Goal: Information Seeking & Learning: Learn about a topic

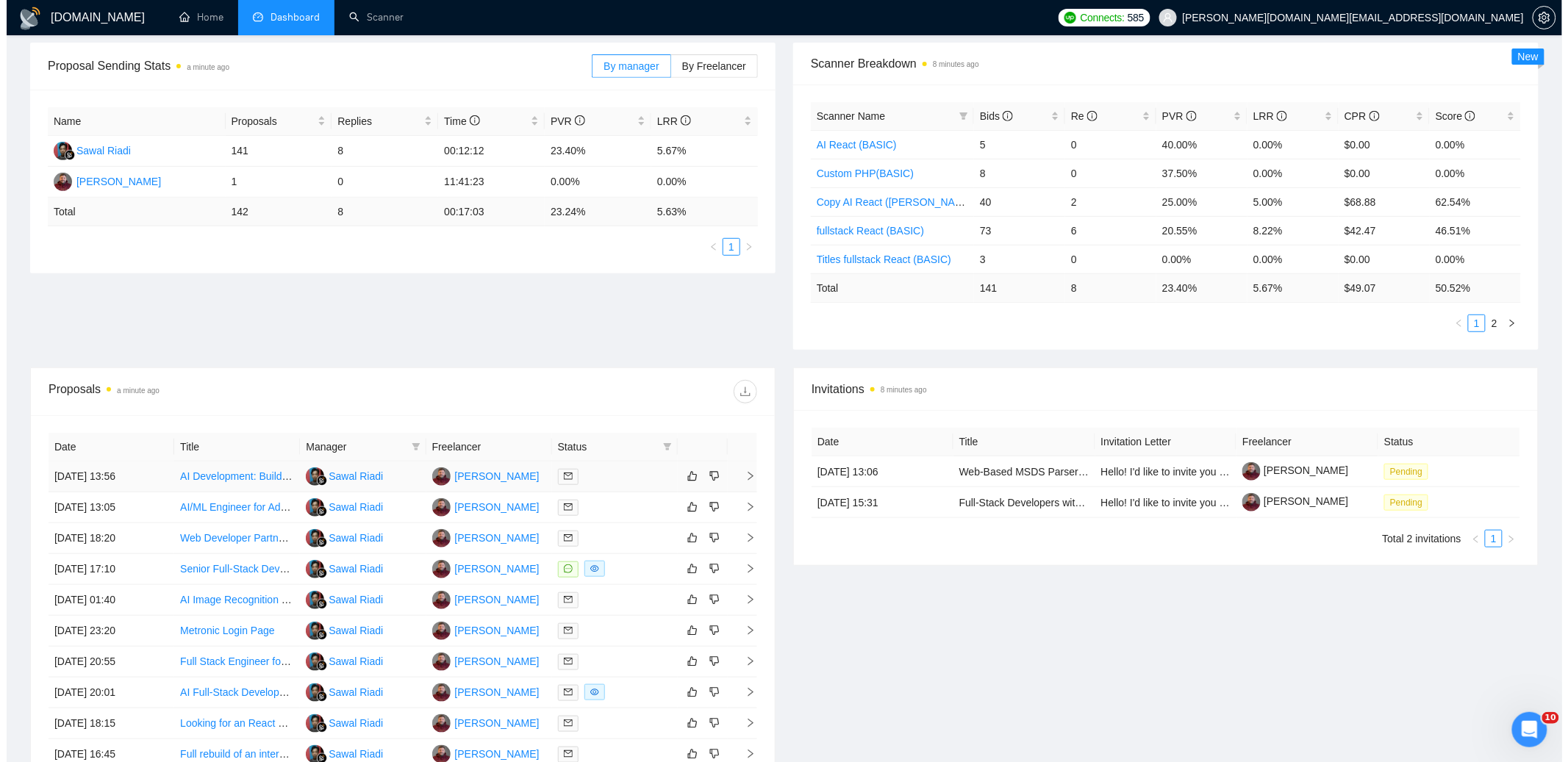
scroll to position [235, 0]
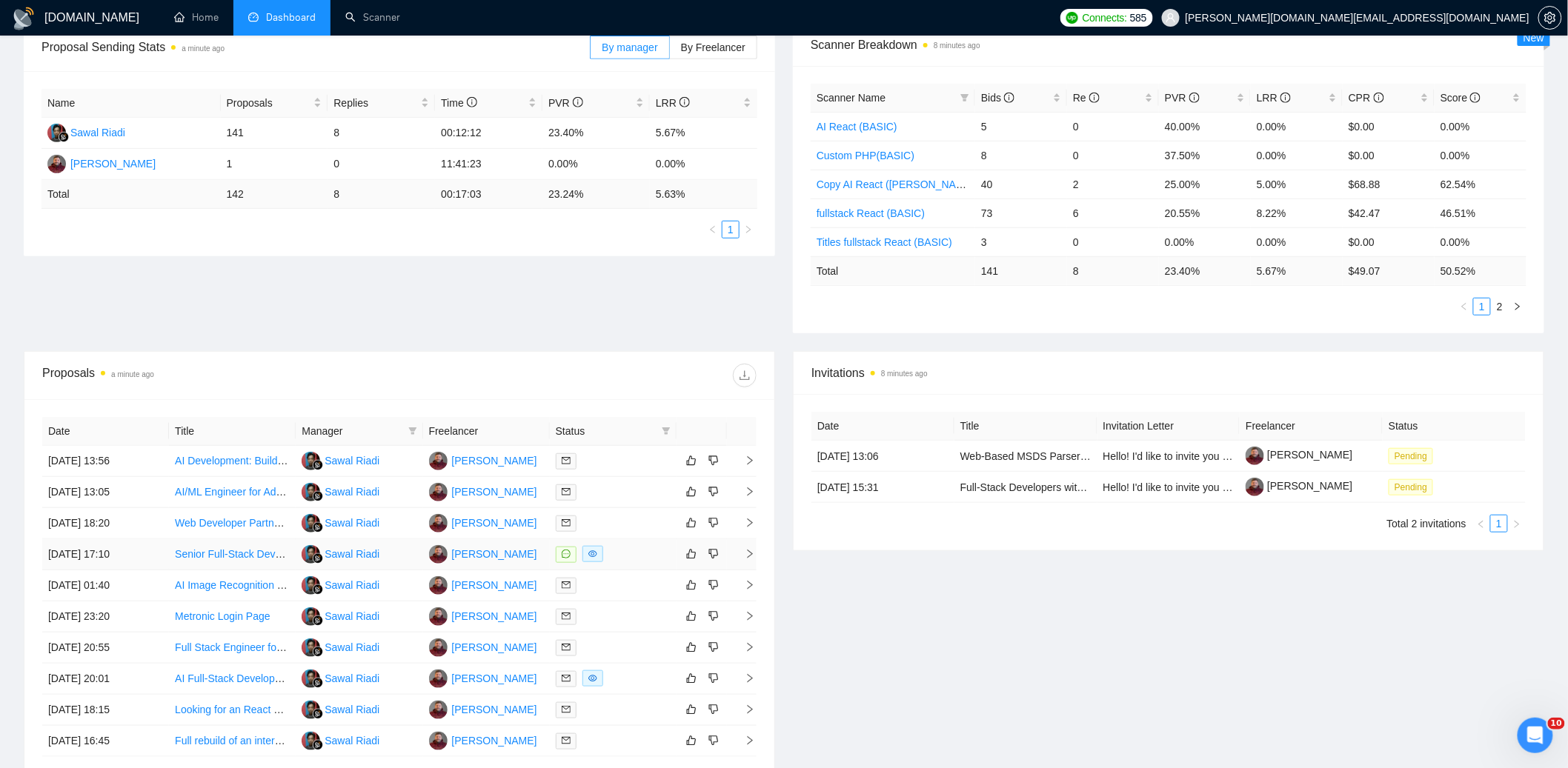
click at [644, 555] on div at bounding box center [613, 554] width 115 height 17
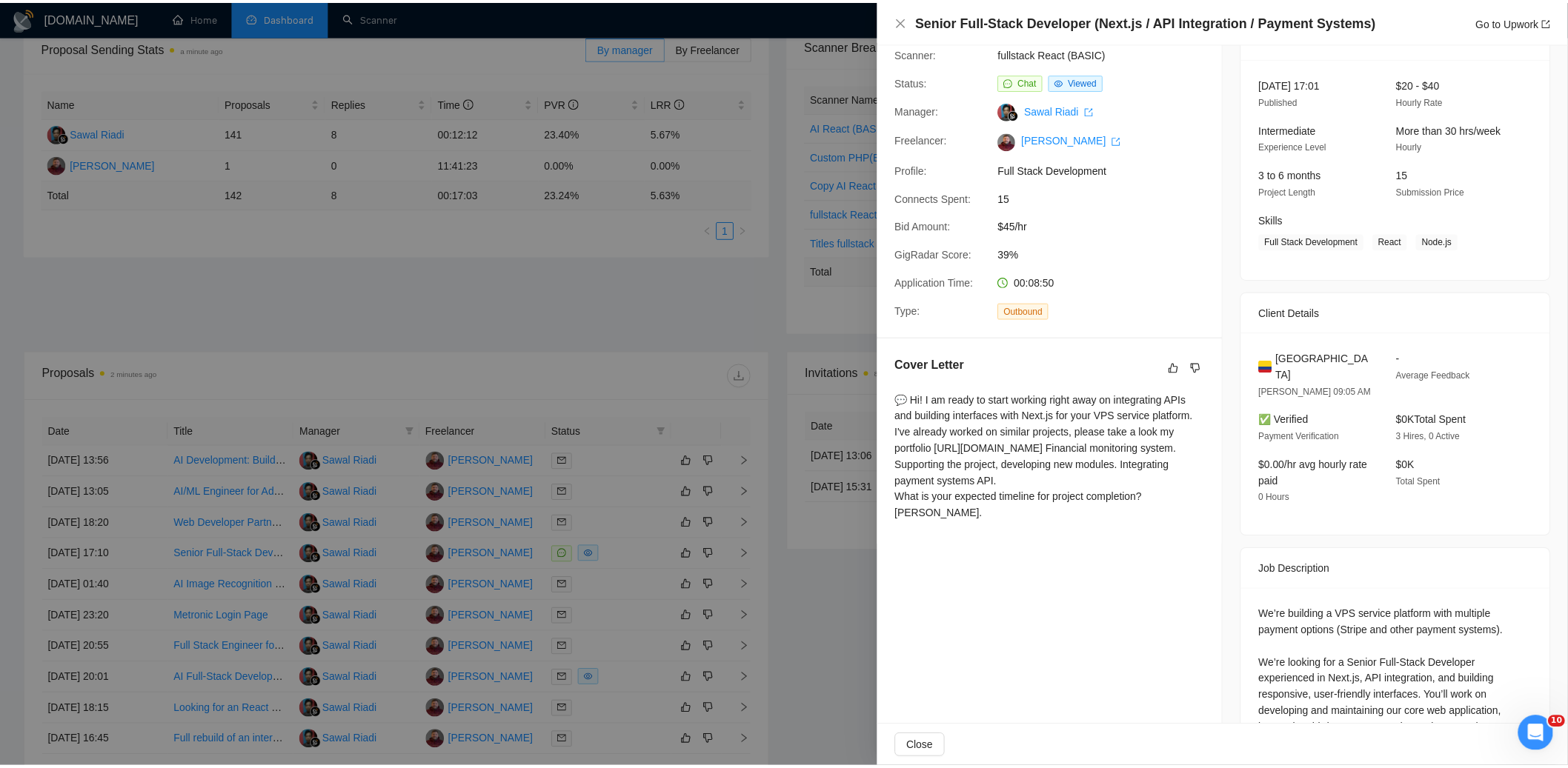
scroll to position [179, 0]
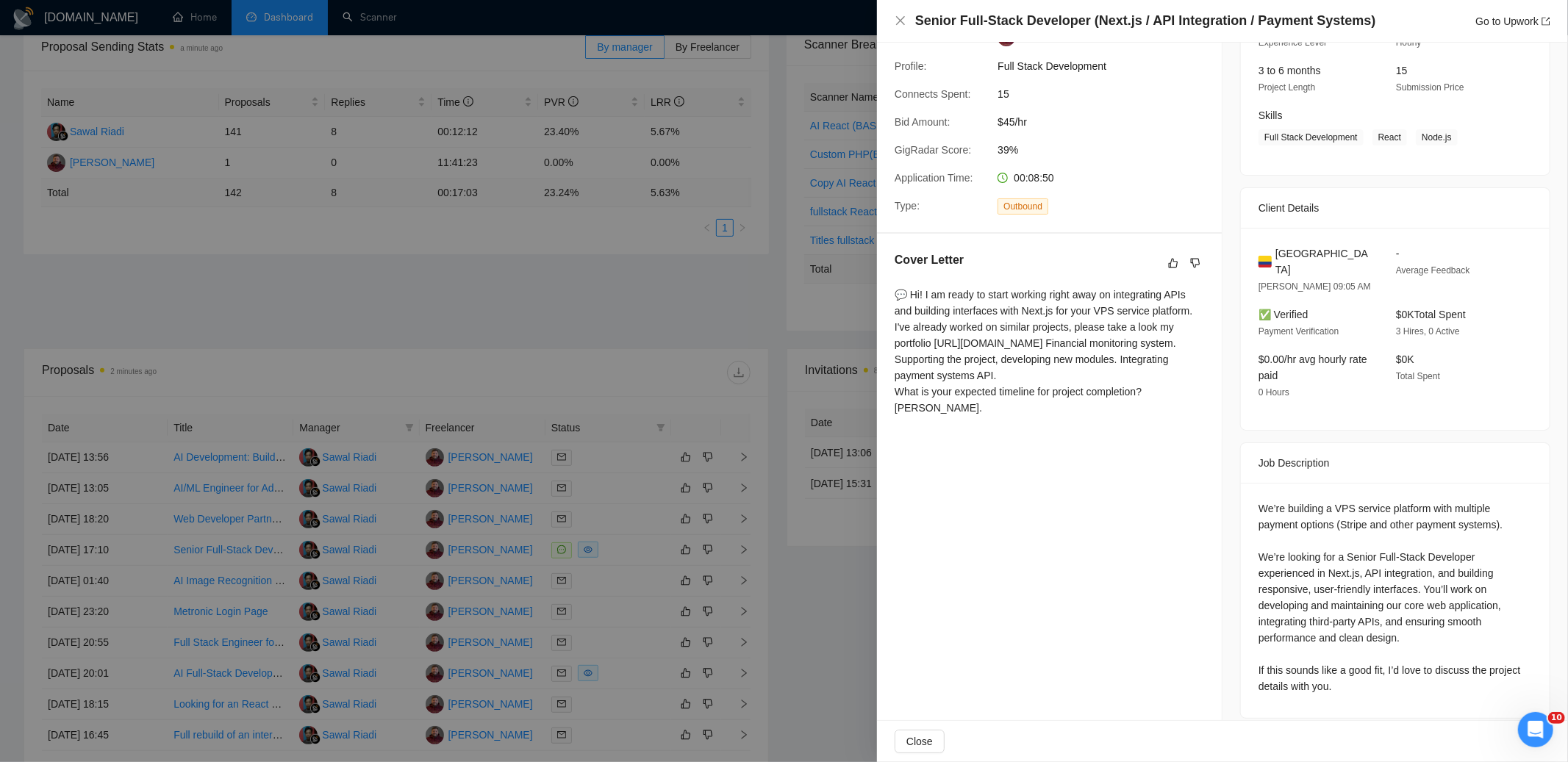
click at [469, 285] on div at bounding box center [784, 381] width 1568 height 762
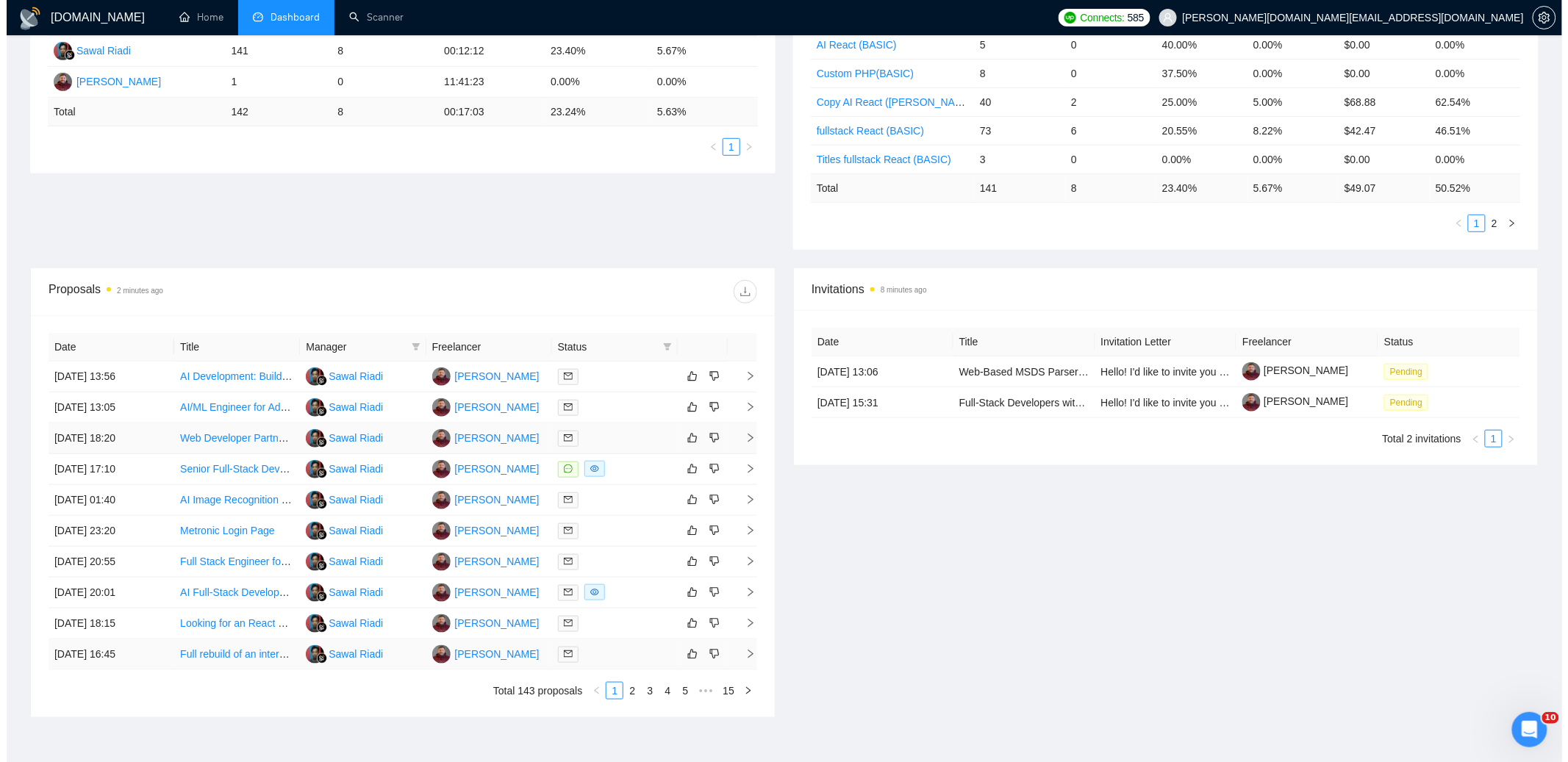
scroll to position [403, 0]
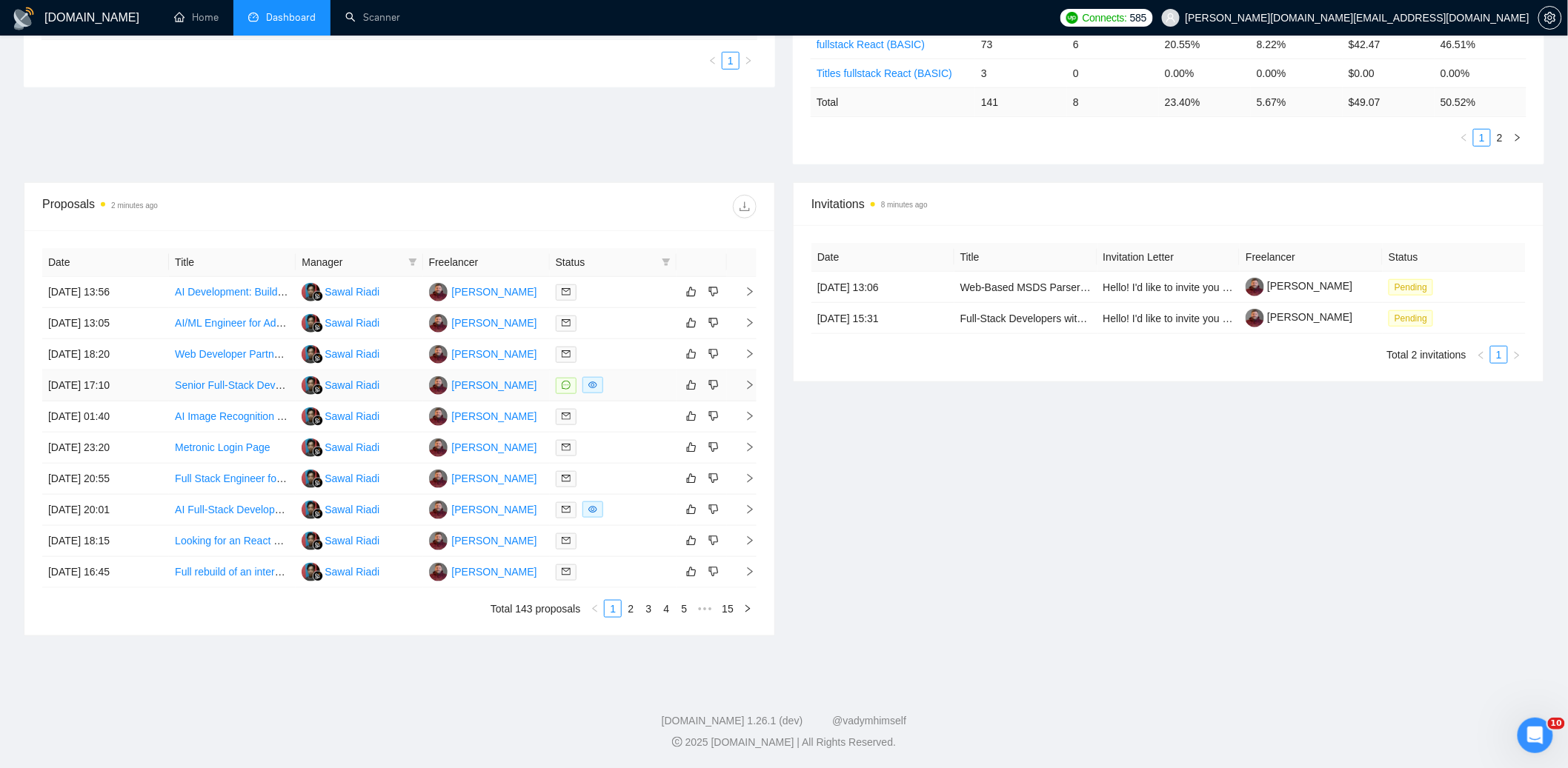
click at [615, 382] on div at bounding box center [613, 385] width 115 height 17
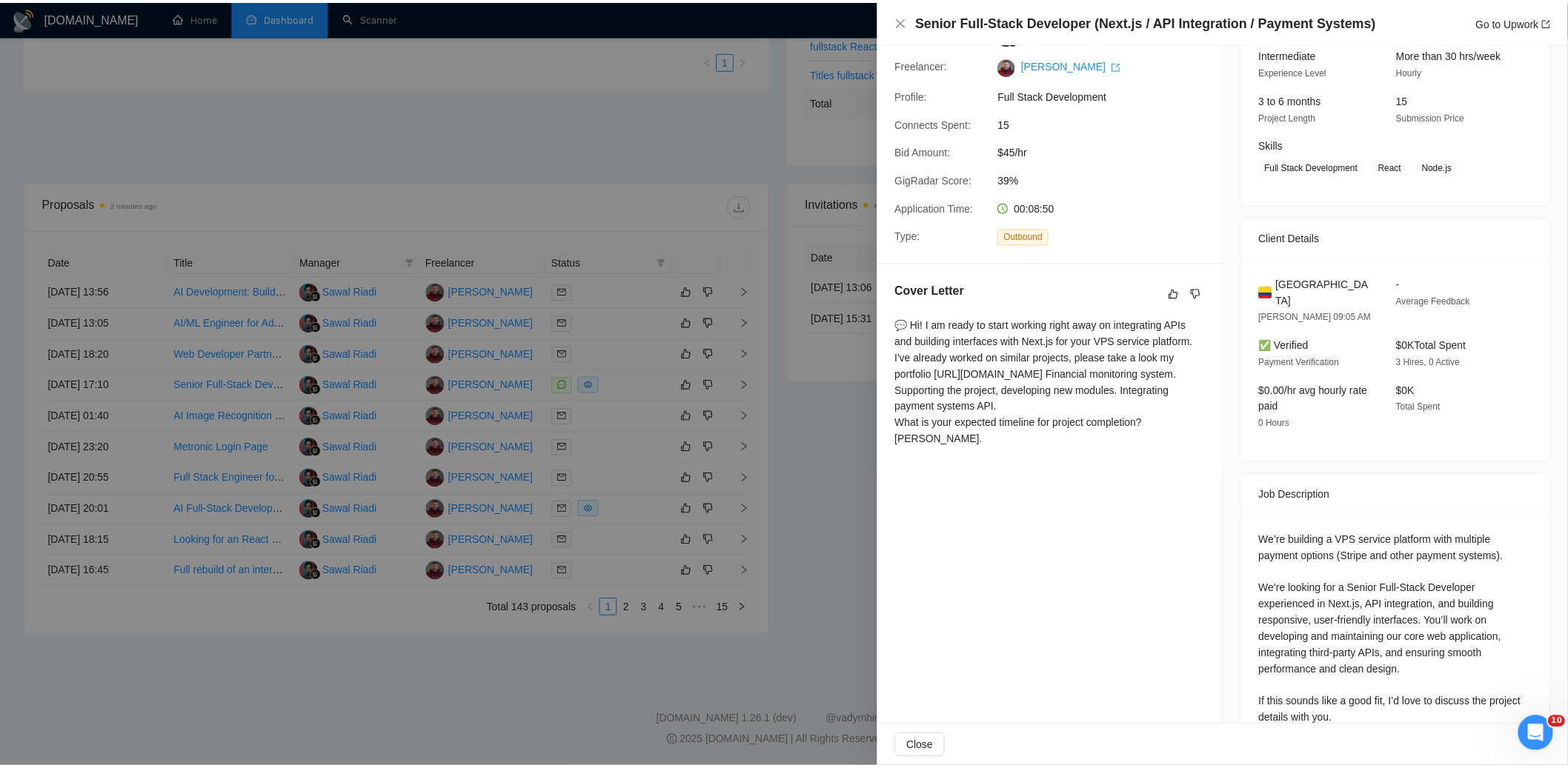
scroll to position [0, 0]
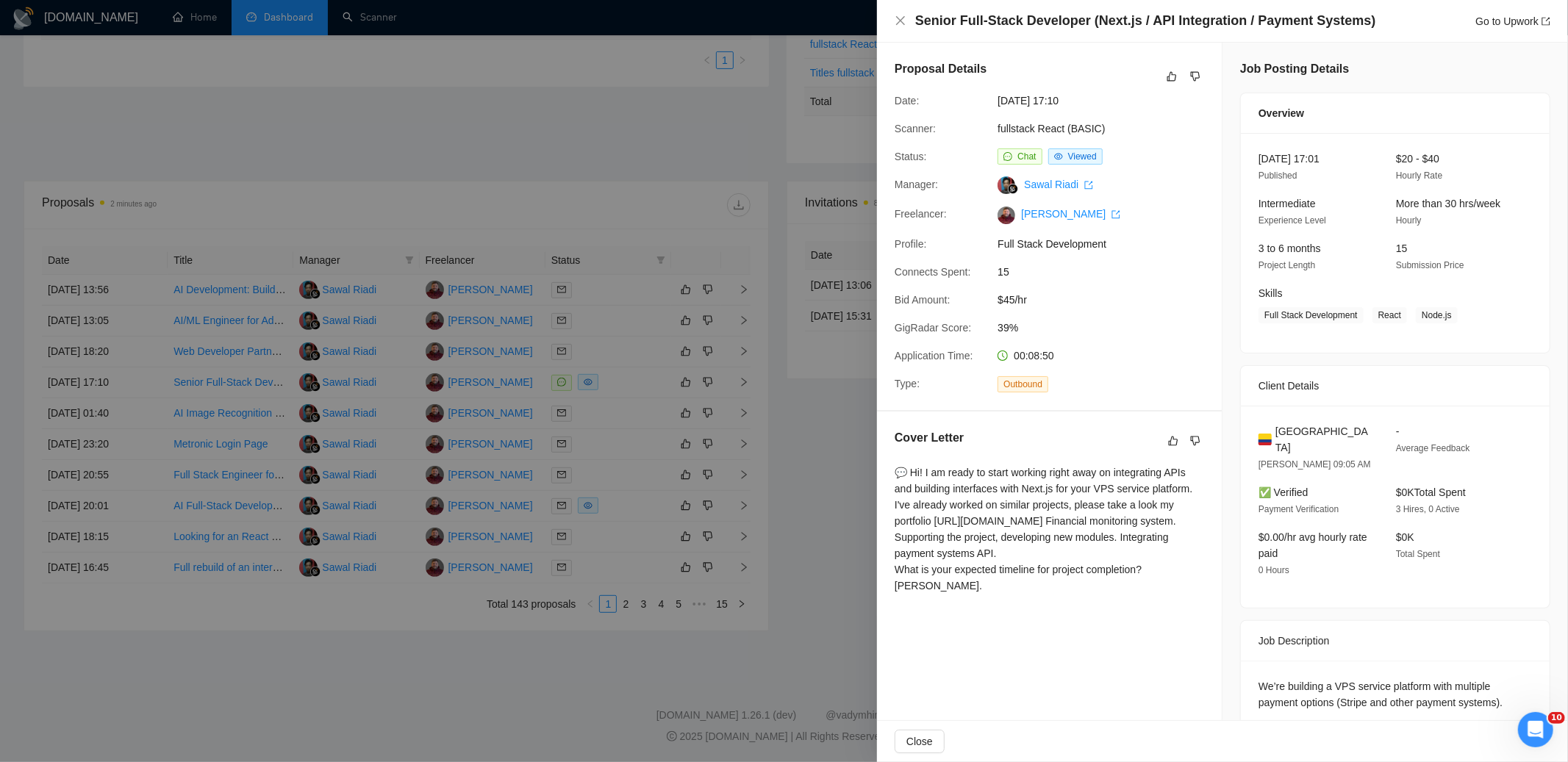
click at [1022, 155] on span "Chat" at bounding box center [1026, 156] width 19 height 11
click at [1543, 19] on icon "export" at bounding box center [1546, 21] width 9 height 9
click at [829, 448] on div at bounding box center [784, 381] width 1568 height 762
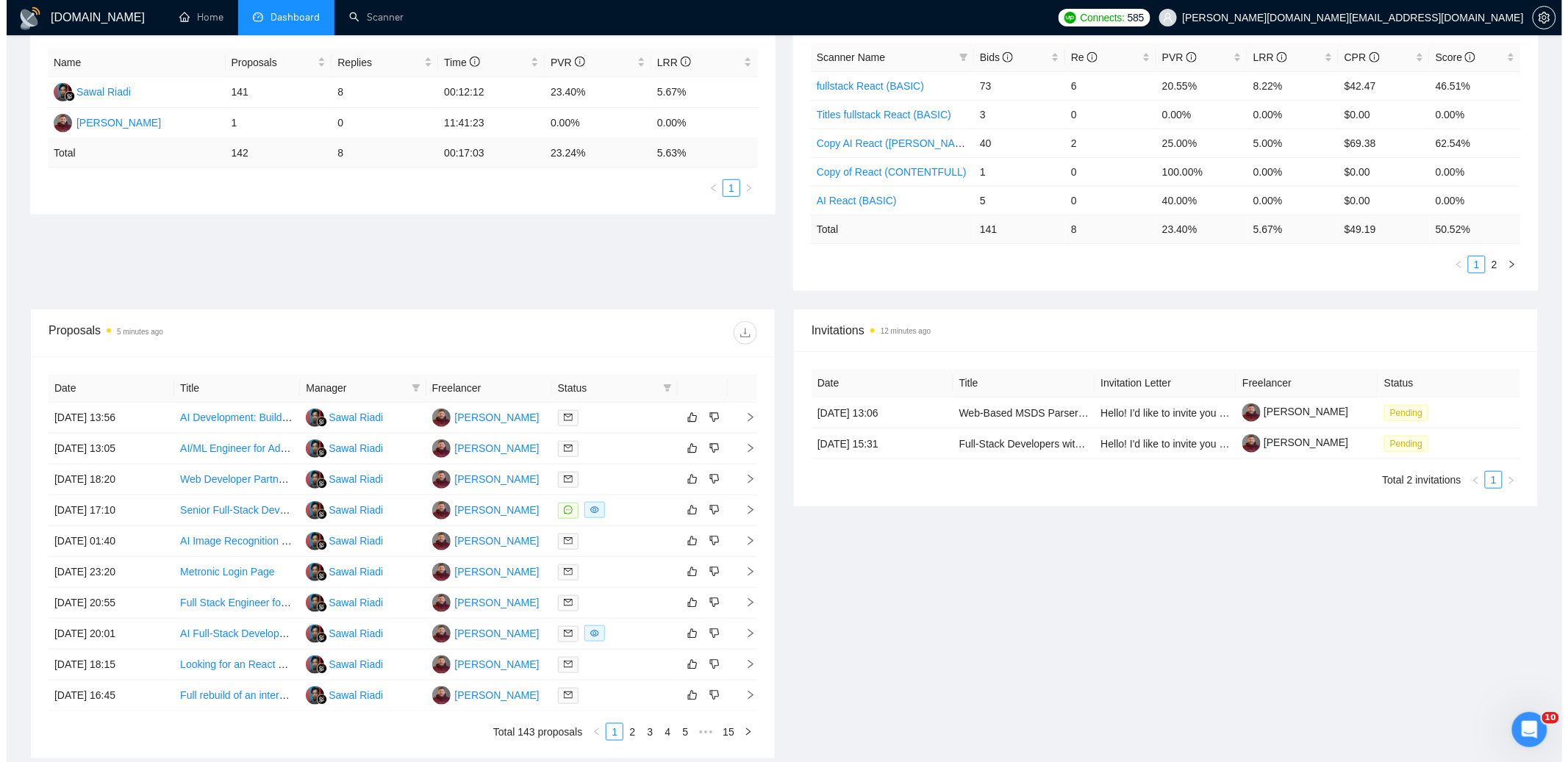
scroll to position [328, 0]
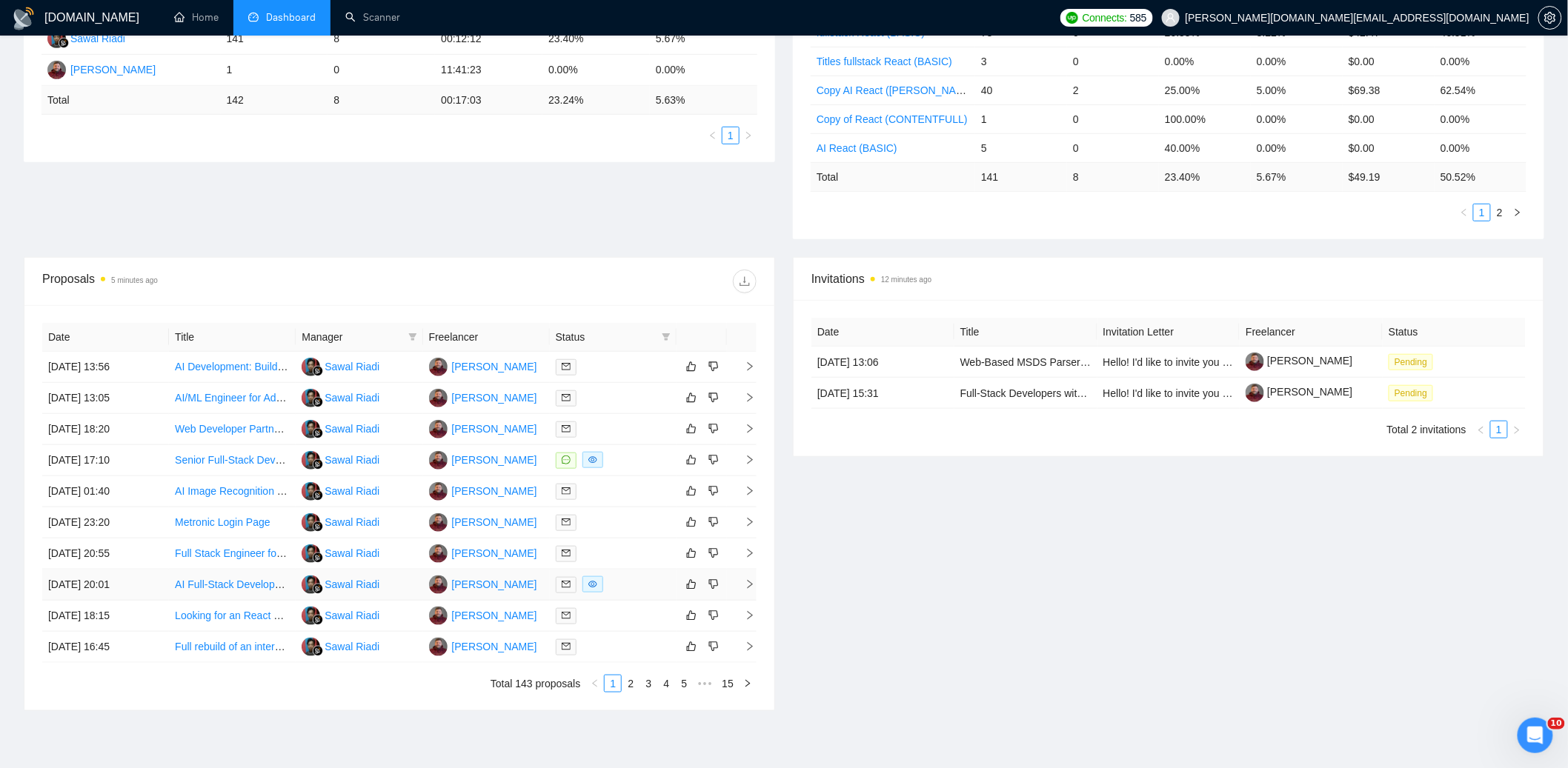
click at [639, 584] on div at bounding box center [613, 584] width 115 height 17
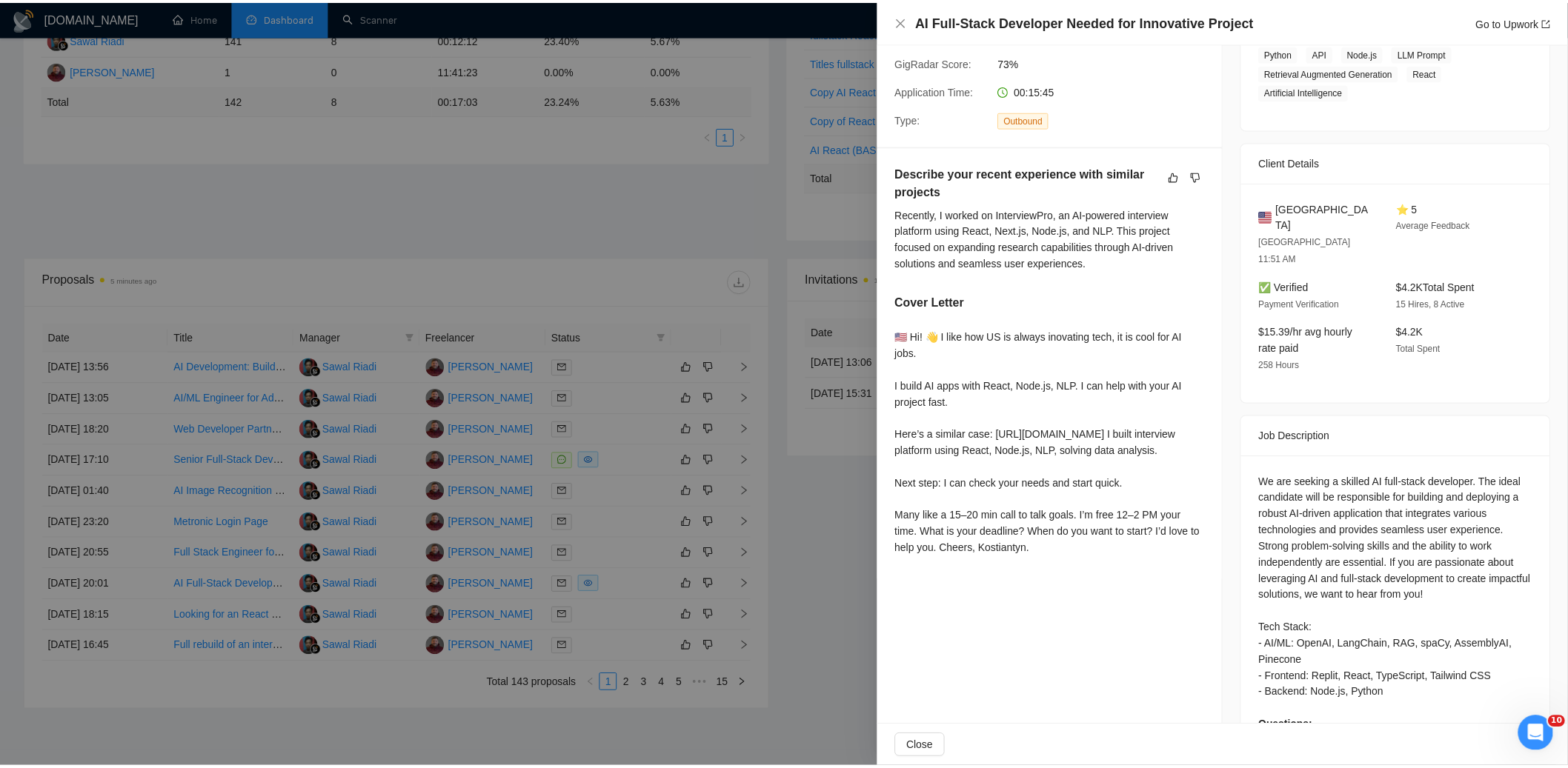
scroll to position [0, 0]
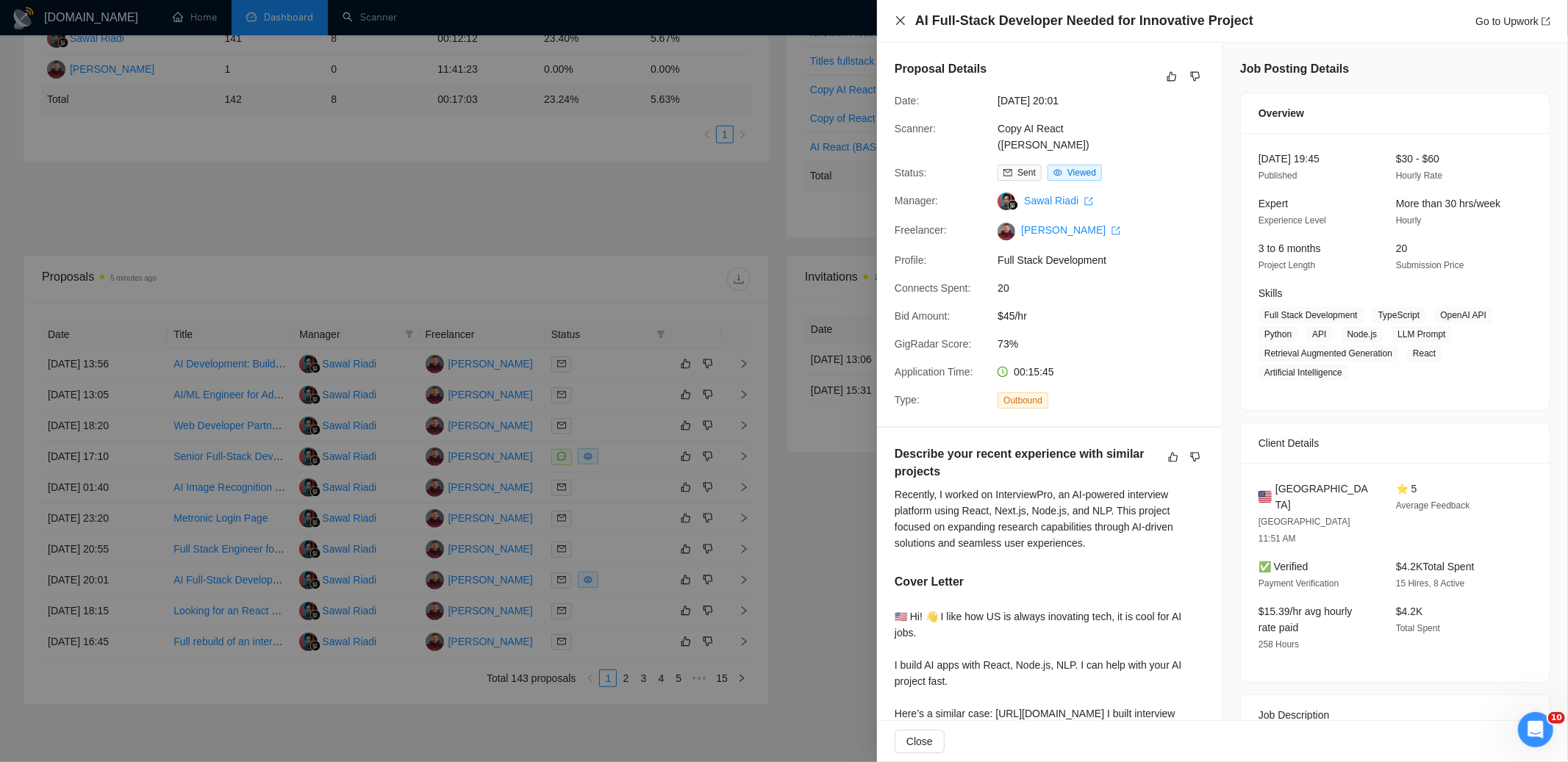
click at [900, 19] on icon "close" at bounding box center [900, 20] width 11 height 11
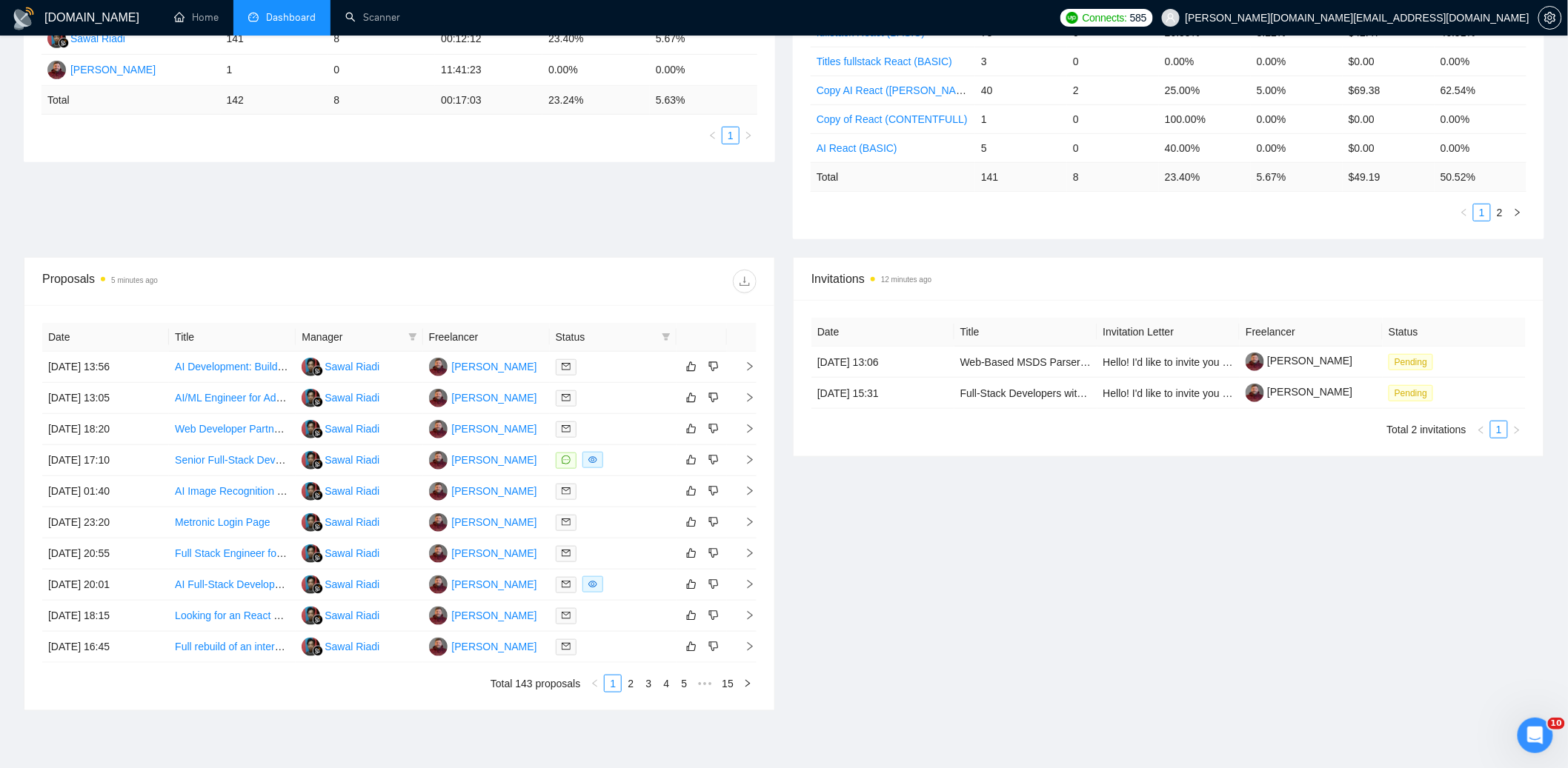
click at [686, 188] on div "Proposal Sending Stats 5 minutes ago By manager By Freelancer Name Proposals Re…" at bounding box center [784, 93] width 1538 height 327
click at [915, 562] on div "Invitations 12 minutes ago Date Title Invitation Letter Freelancer Status [DATE…" at bounding box center [1168, 484] width 769 height 454
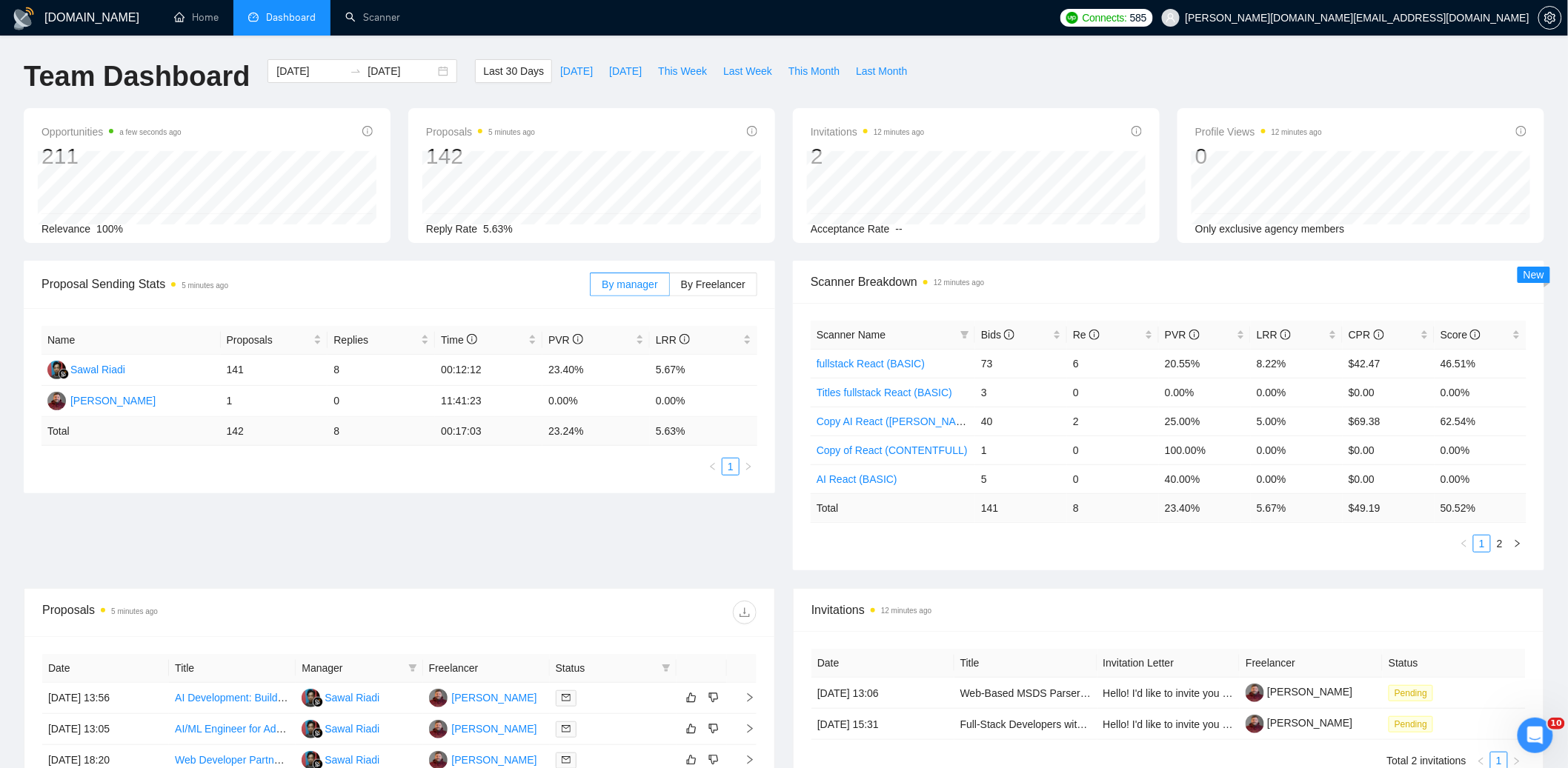
click at [1153, 580] on div "Proposal Sending Stats 5 minutes ago By manager By Freelancer Name Proposals Re…" at bounding box center [784, 424] width 1538 height 327
